Goal: Book appointment/travel/reservation

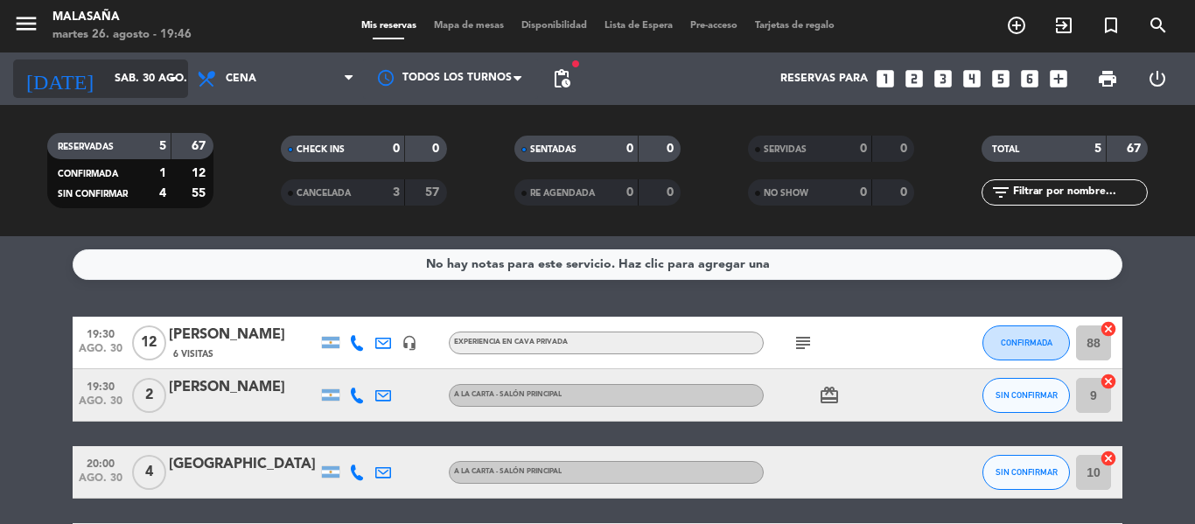
click at [123, 88] on input "sáb. 30 ago." at bounding box center [180, 79] width 148 height 30
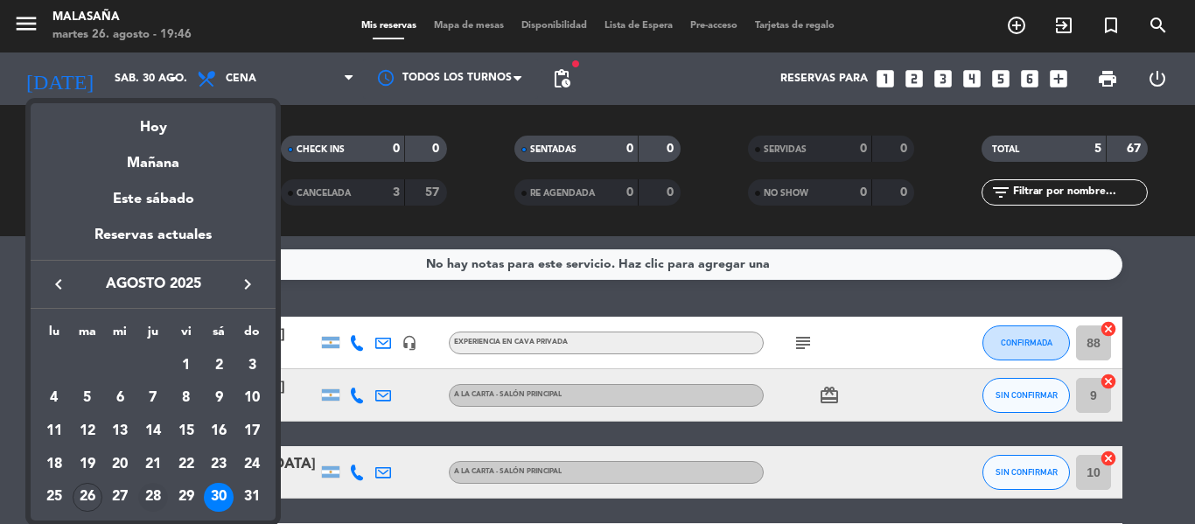
click at [154, 492] on div "28" at bounding box center [153, 498] width 30 height 30
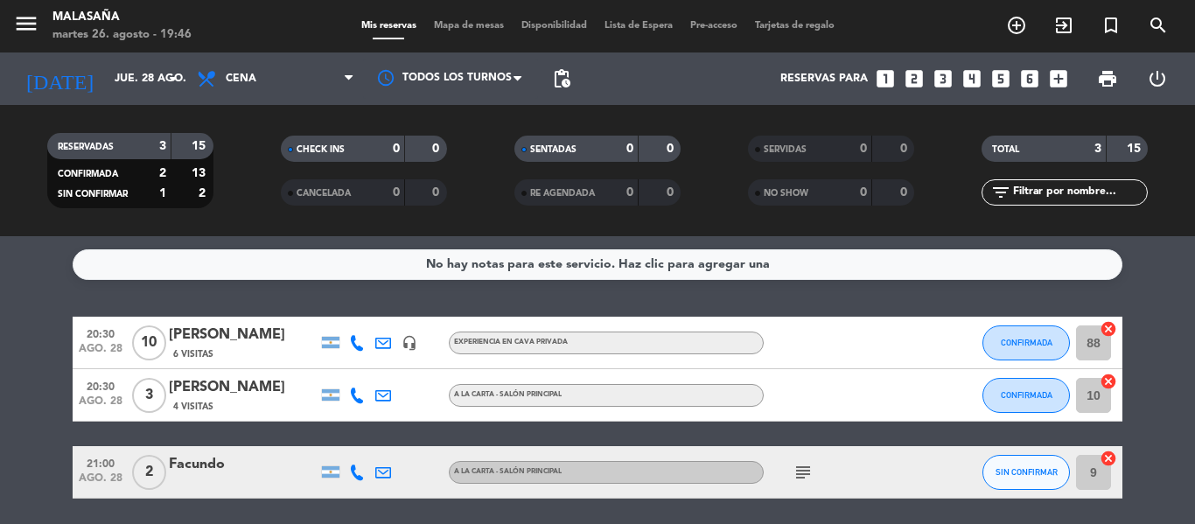
scroll to position [62, 0]
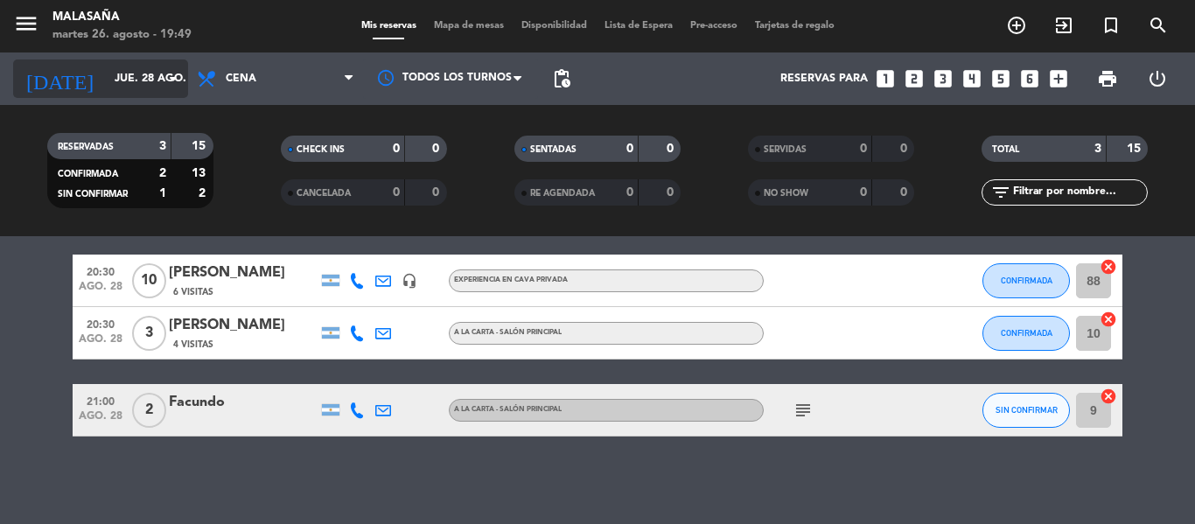
click at [135, 79] on input "jue. 28 ago." at bounding box center [180, 79] width 148 height 30
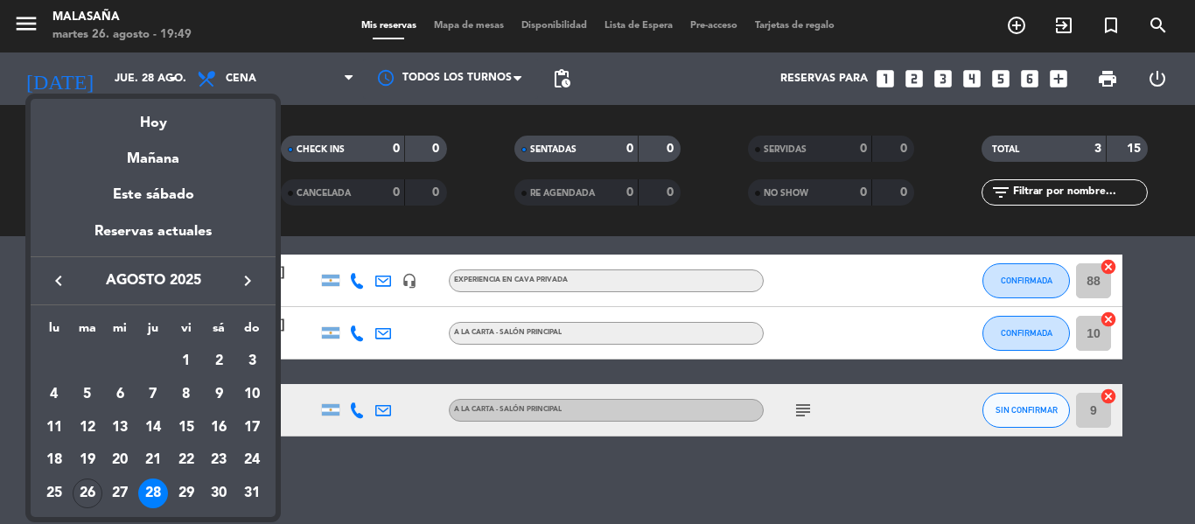
click at [248, 277] on icon "keyboard_arrow_right" at bounding box center [247, 280] width 21 height 21
click at [185, 395] on div "5" at bounding box center [186, 395] width 30 height 30
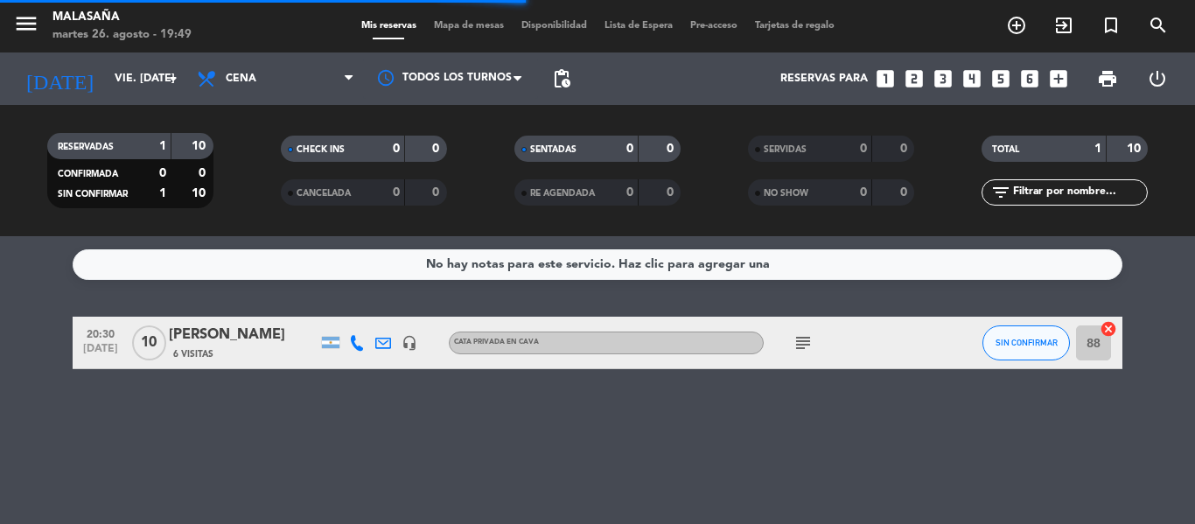
scroll to position [0, 0]
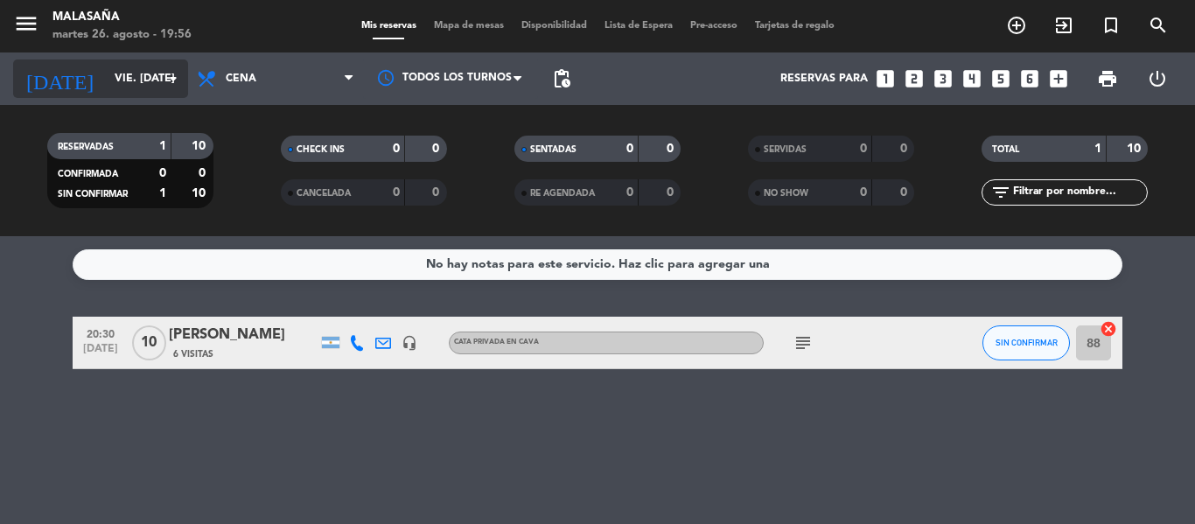
click at [115, 83] on input "vie. [DATE]" at bounding box center [180, 79] width 148 height 30
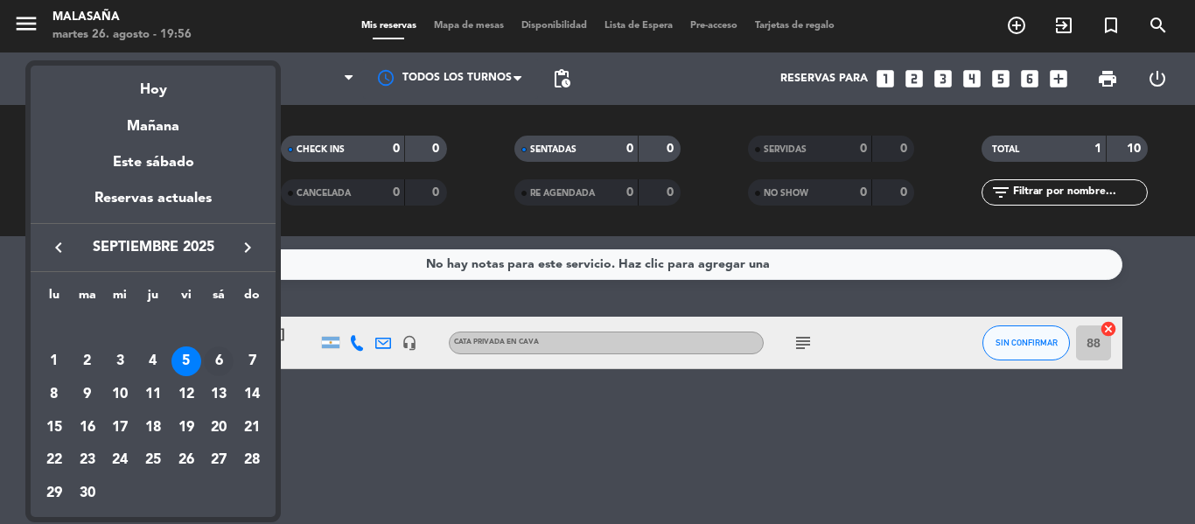
click at [209, 361] on div "6" at bounding box center [219, 361] width 30 height 30
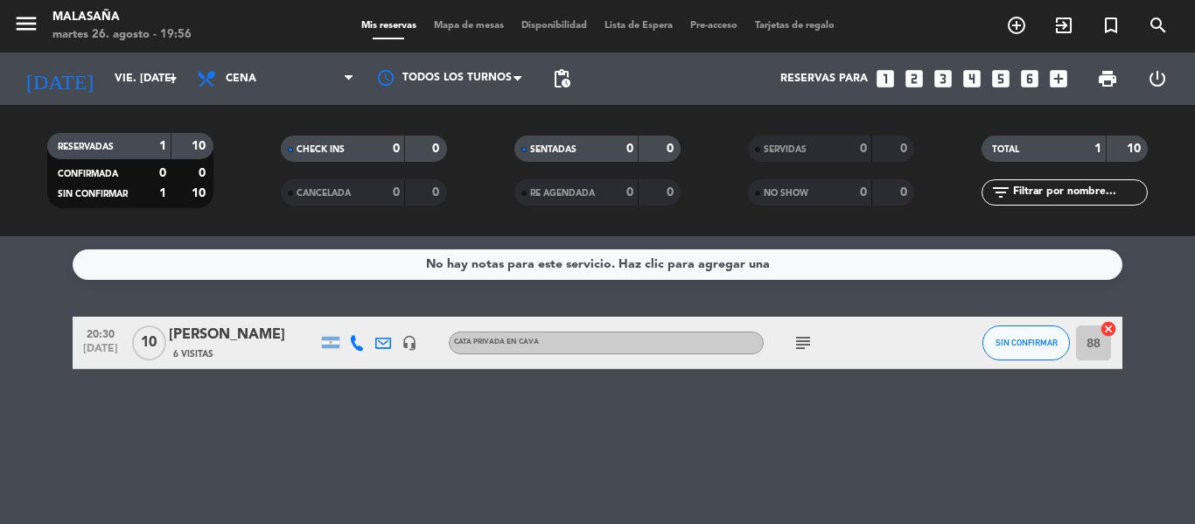
type input "sáb. [DATE]"
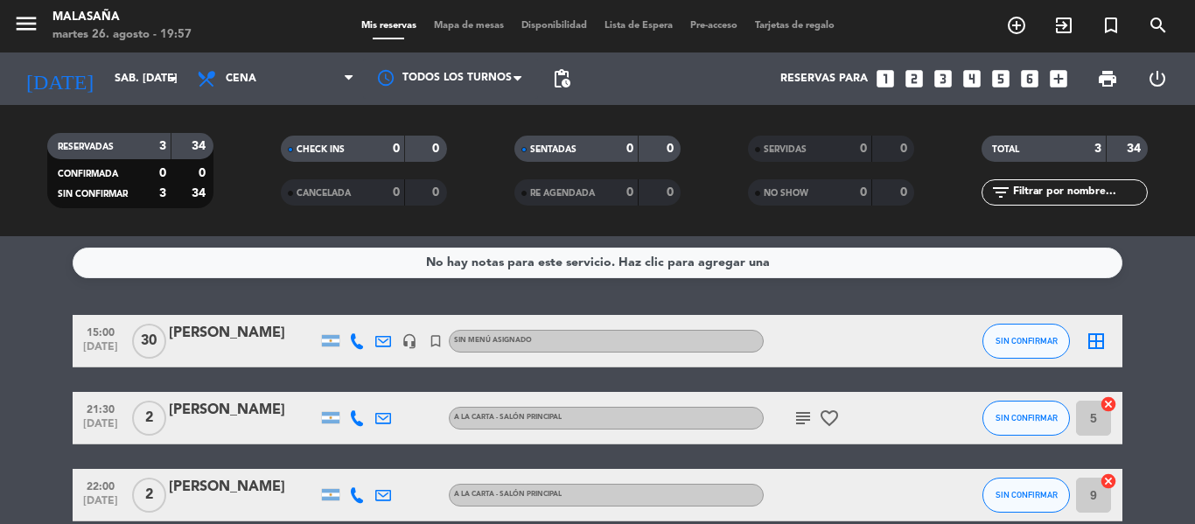
scroll to position [1, 0]
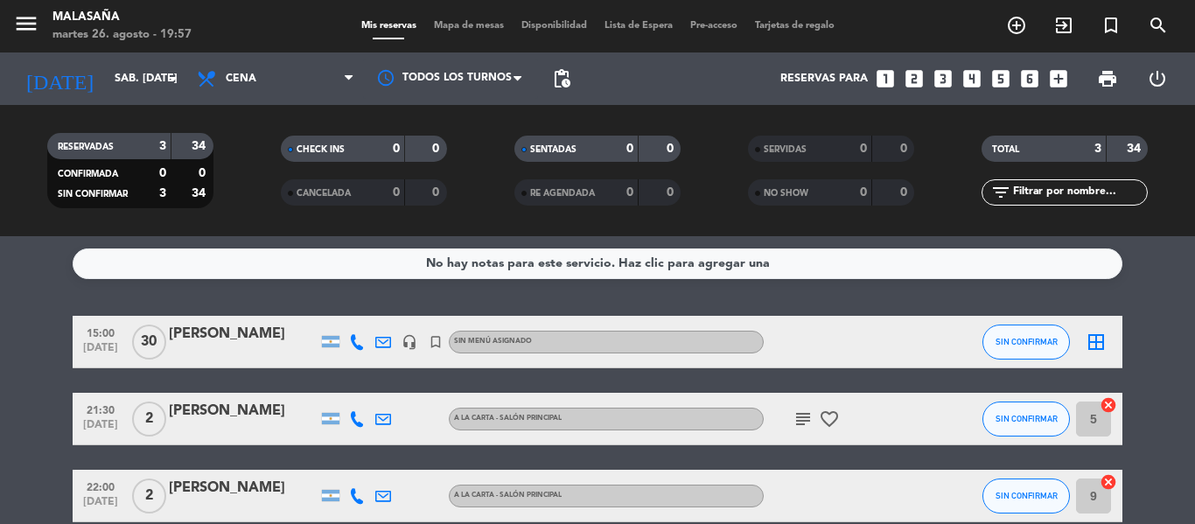
click at [201, 329] on div "[PERSON_NAME]" at bounding box center [243, 334] width 149 height 23
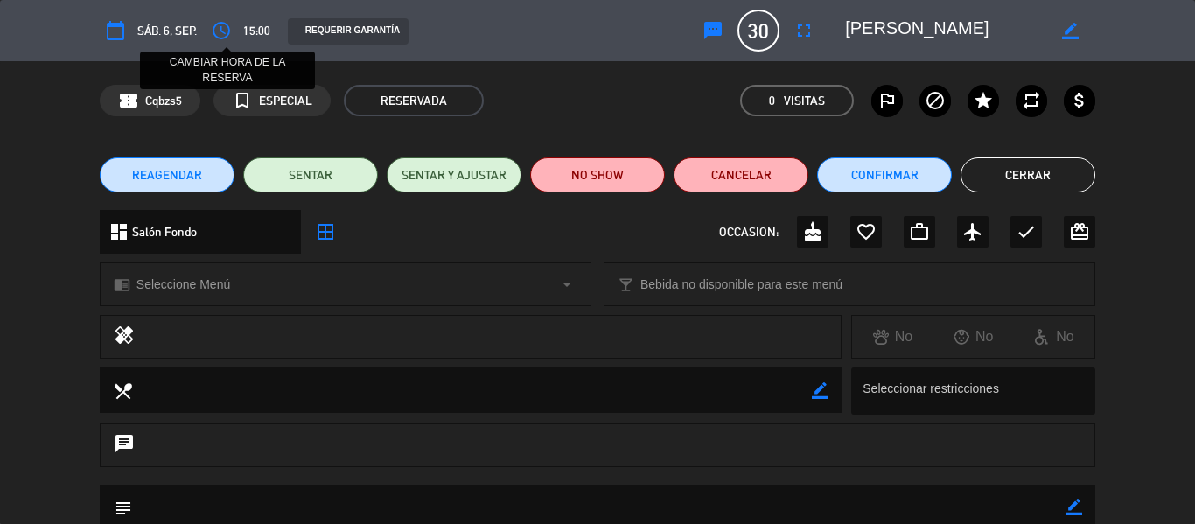
click at [213, 31] on icon "access_time" at bounding box center [221, 30] width 21 height 21
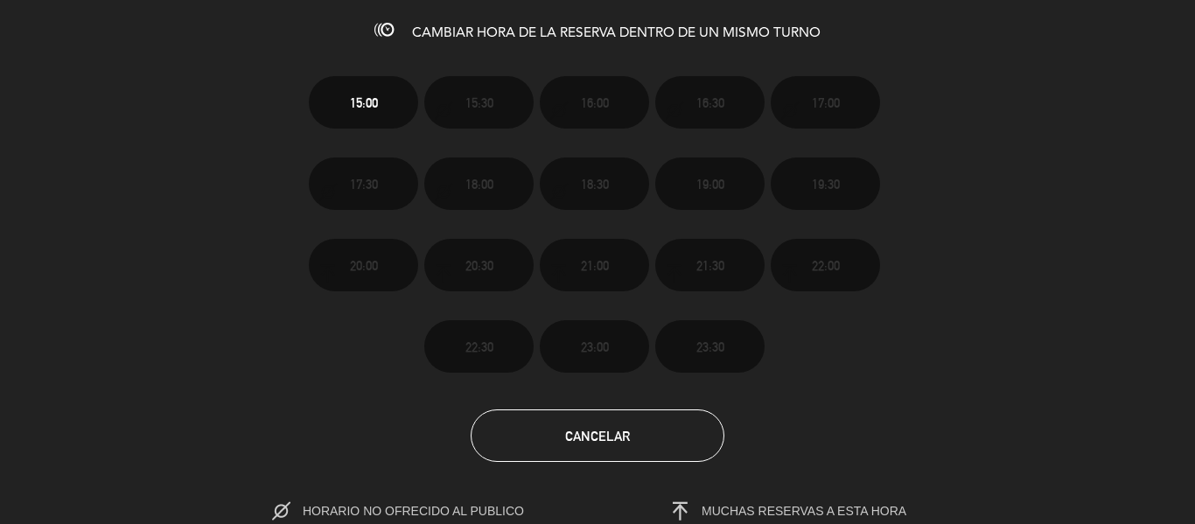
scroll to position [4, 0]
click at [615, 414] on button "Cancelar" at bounding box center [598, 435] width 254 height 52
